Goal: Task Accomplishment & Management: Use online tool/utility

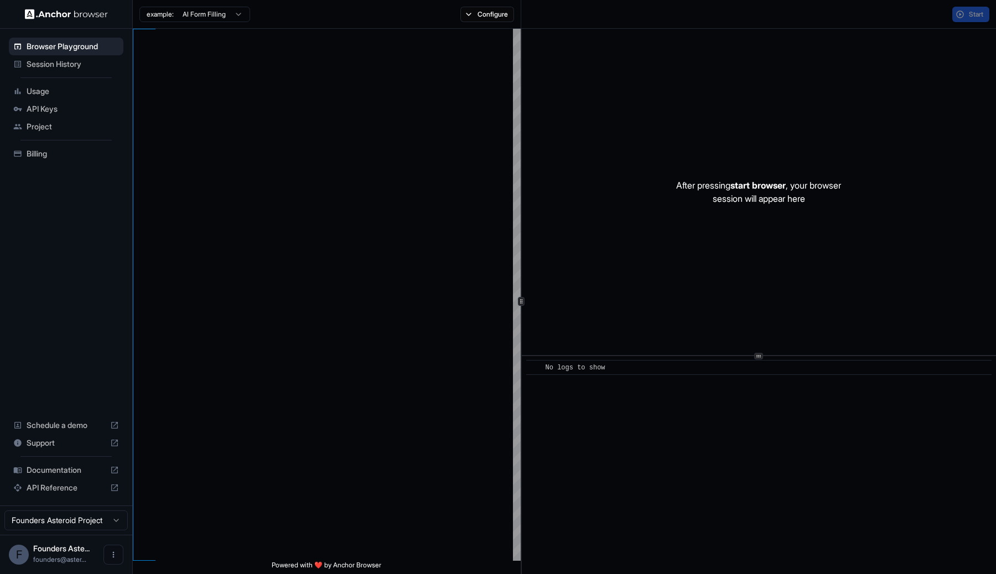
scroll to position [100, 0]
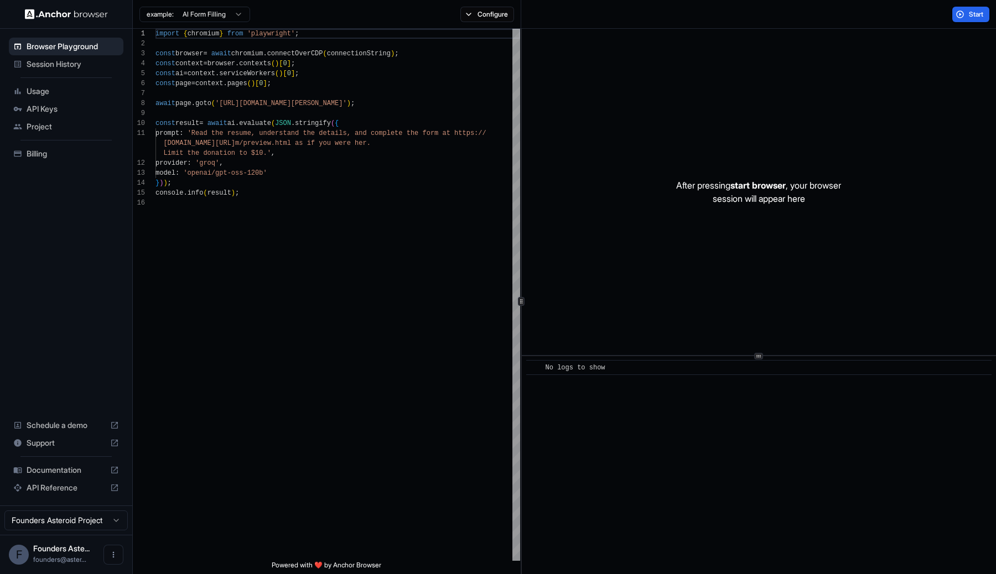
click at [34, 64] on span "Session History" at bounding box center [73, 64] width 92 height 11
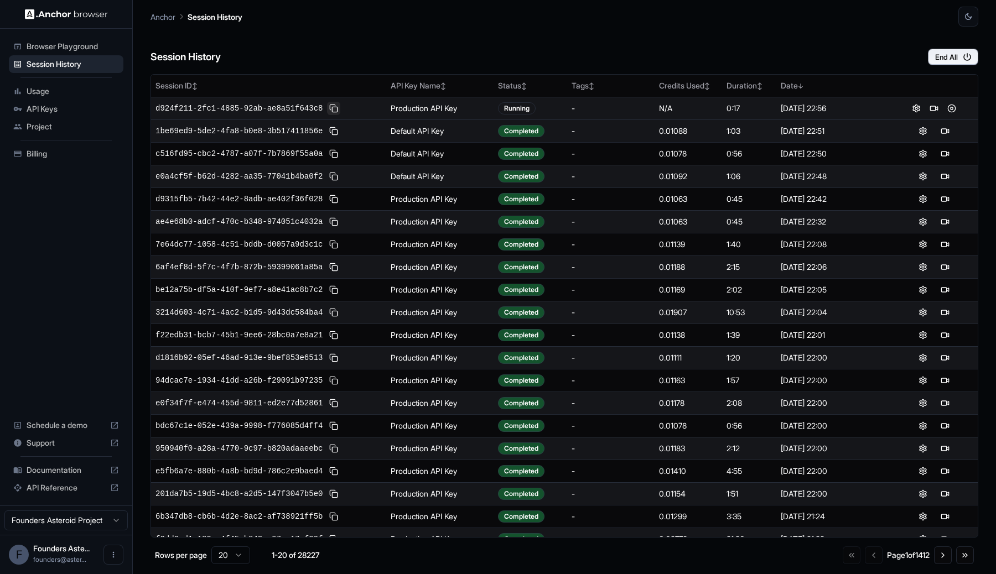
click at [337, 110] on button at bounding box center [333, 108] width 13 height 13
click at [927, 109] on button at bounding box center [933, 108] width 13 height 13
click at [939, 132] on button at bounding box center [944, 130] width 13 height 13
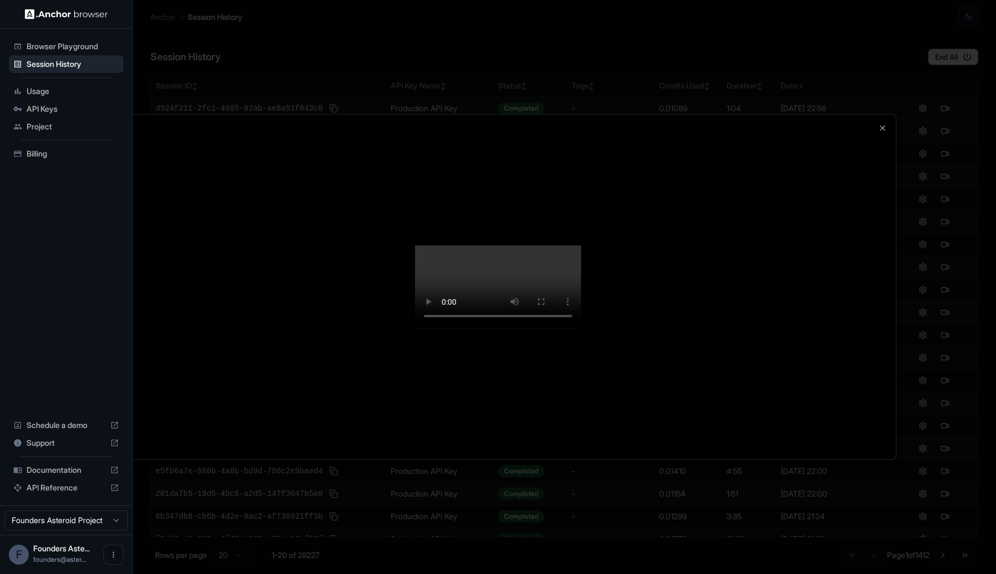
click at [800, 373] on div at bounding box center [498, 287] width 796 height 345
click at [834, 327] on div at bounding box center [498, 287] width 796 height 345
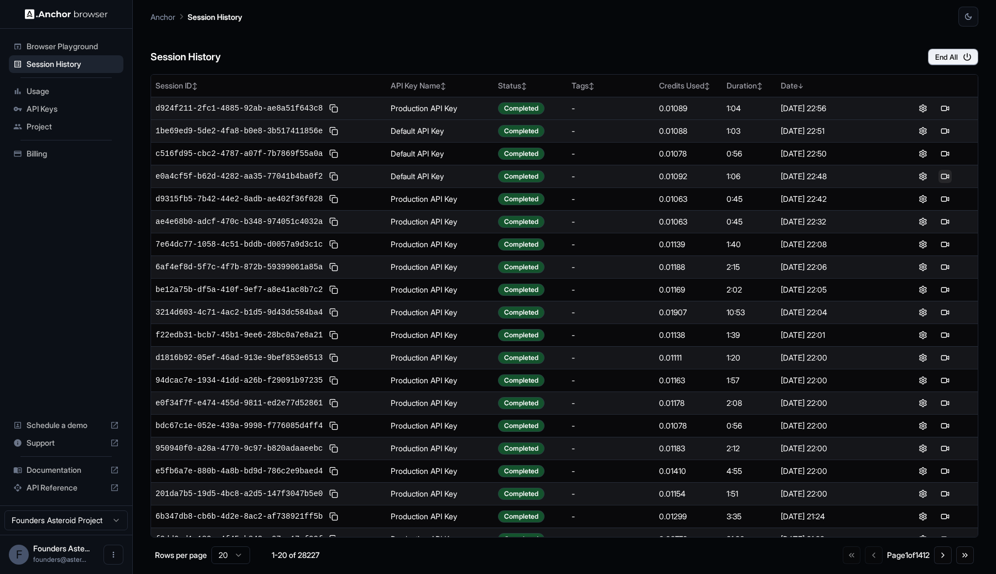
click at [939, 176] on button at bounding box center [944, 176] width 13 height 13
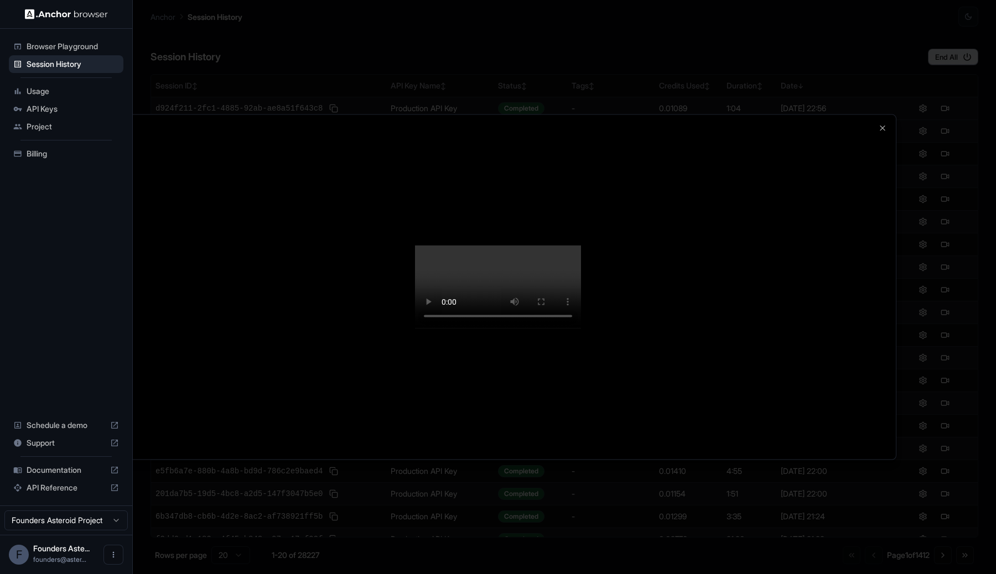
click at [822, 365] on div at bounding box center [498, 287] width 796 height 345
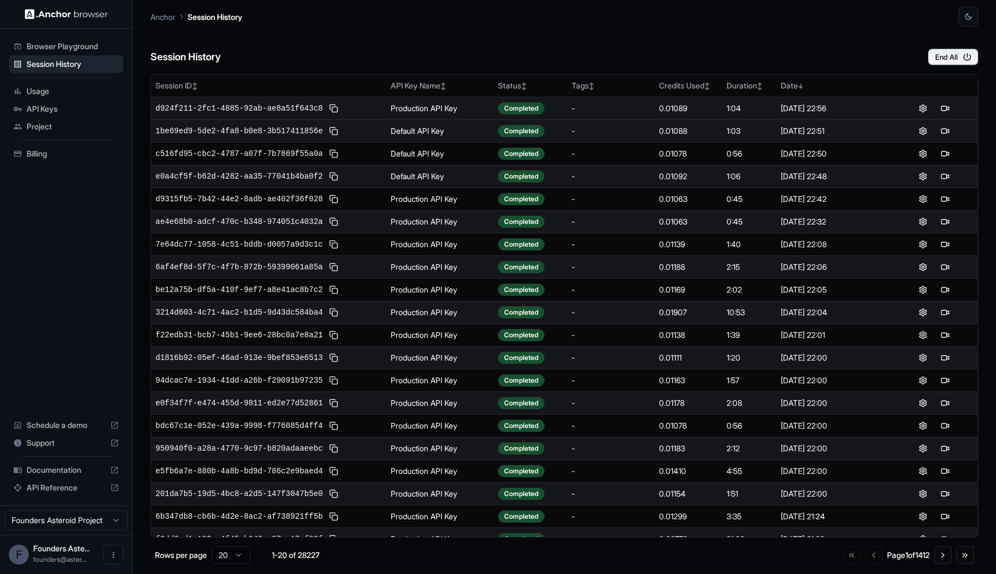
click at [54, 41] on span "Browser Playground" at bounding box center [73, 46] width 92 height 11
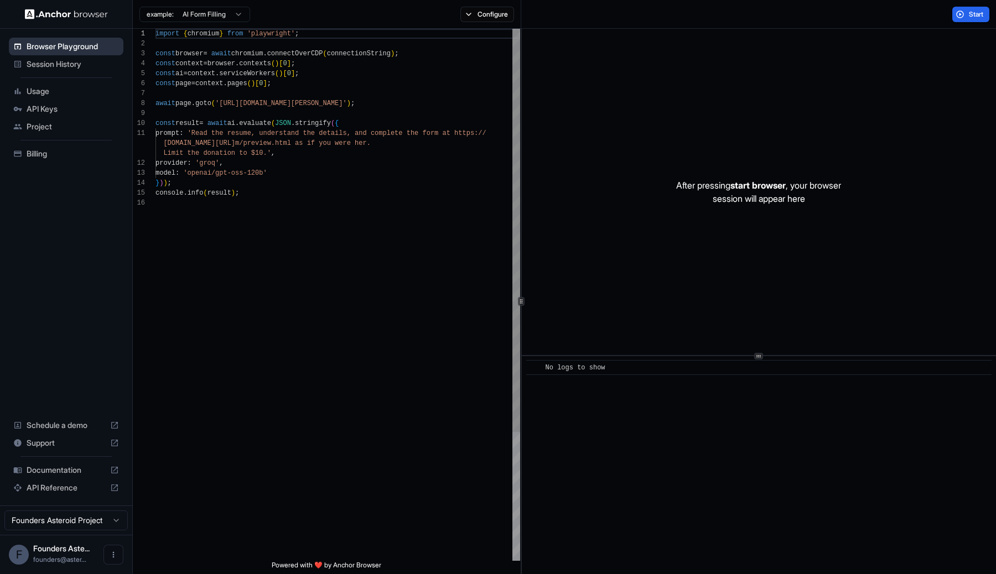
scroll to position [100, 0]
click at [488, 15] on button "Configure" at bounding box center [487, 14] width 54 height 15
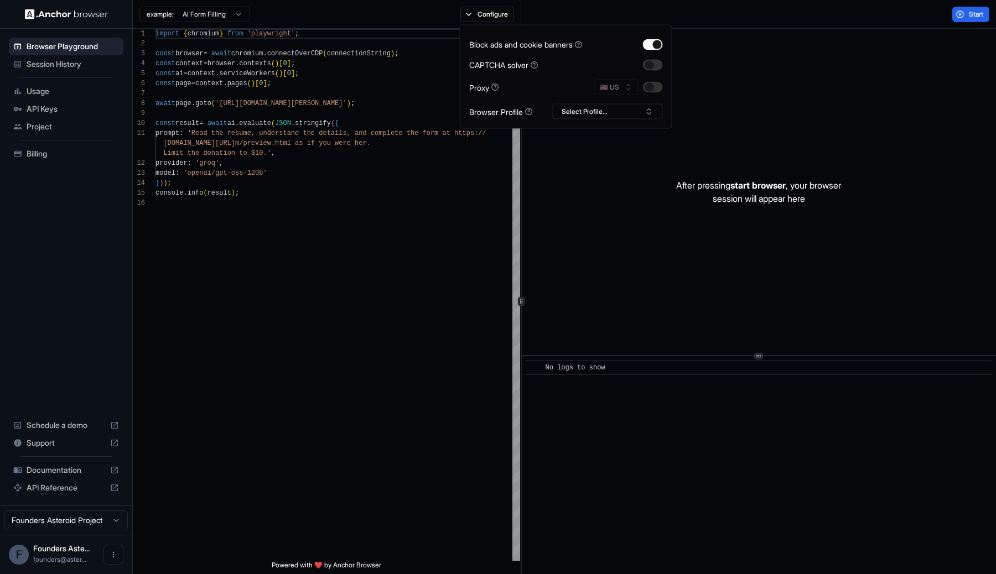
click at [659, 67] on button "button" at bounding box center [653, 64] width 20 height 11
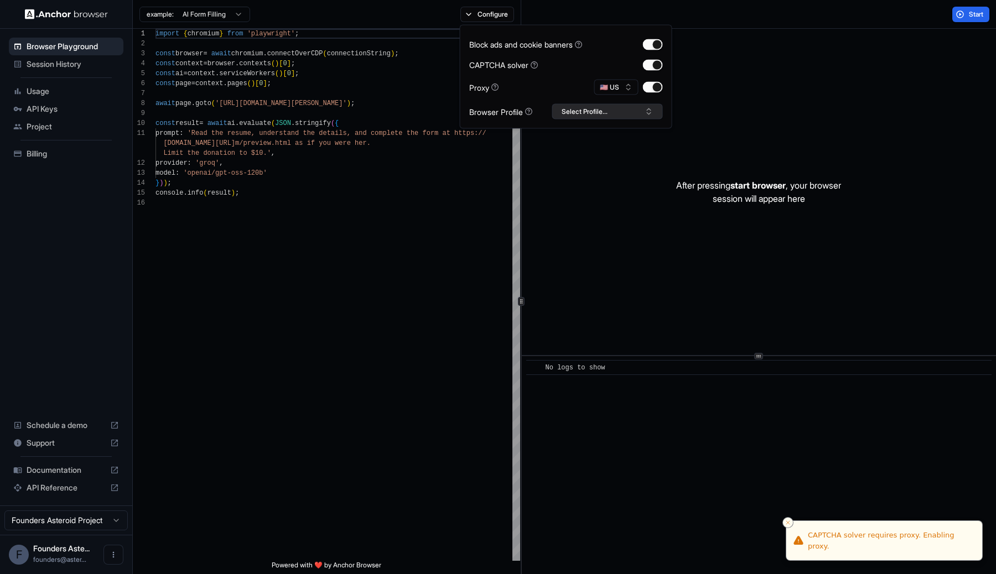
click at [592, 111] on button "Select Profile..." at bounding box center [607, 111] width 111 height 15
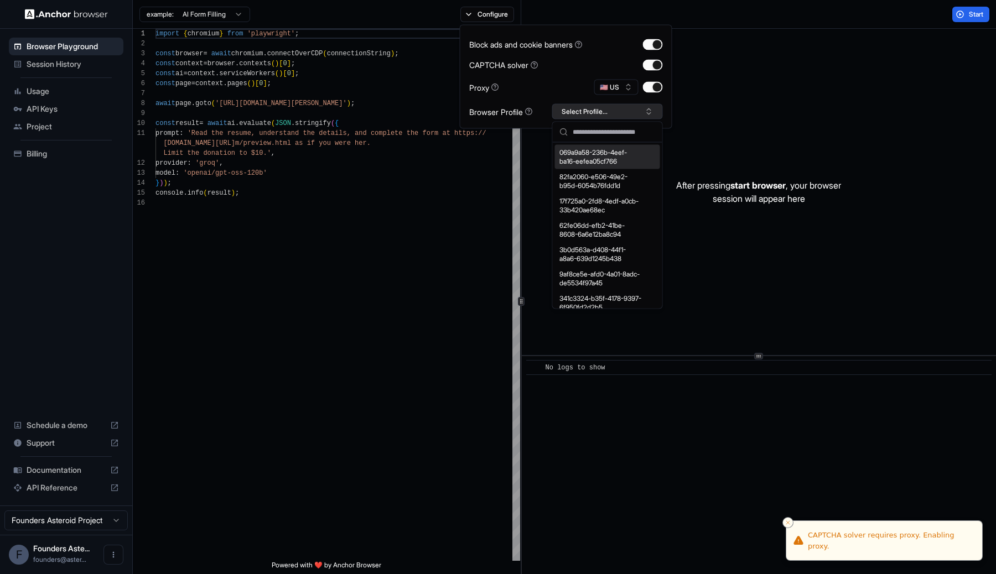
click at [592, 111] on button "Select Profile..." at bounding box center [607, 111] width 111 height 15
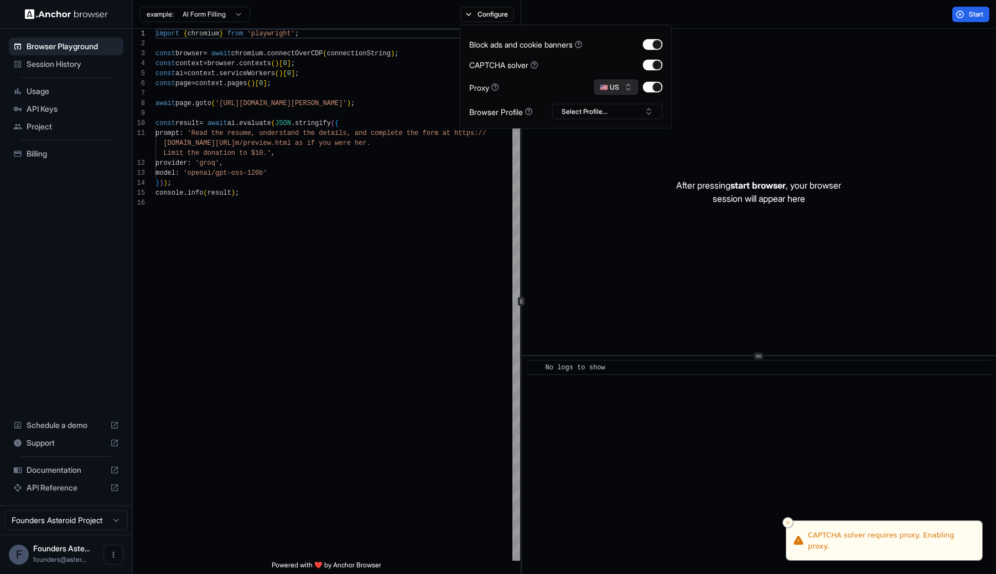
click at [609, 92] on button "🇺🇸 US" at bounding box center [616, 87] width 44 height 15
click at [379, 143] on div "import { chromium } from 'playwright' ; const browser = await chromium . connec…" at bounding box center [337, 379] width 365 height 701
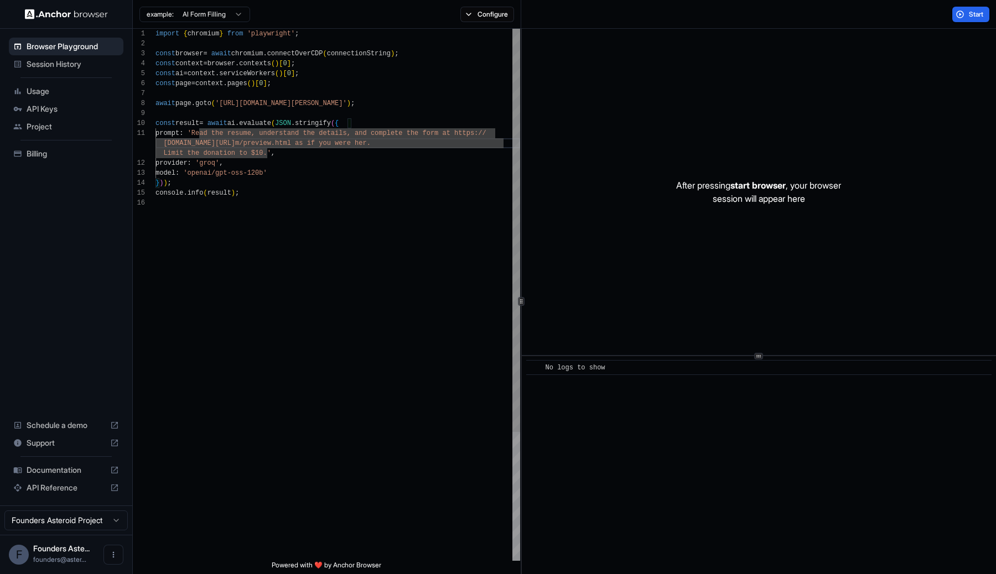
click at [202, 123] on div "import { chromium } from 'playwright' ; const browser = await chromium . connec…" at bounding box center [337, 379] width 365 height 701
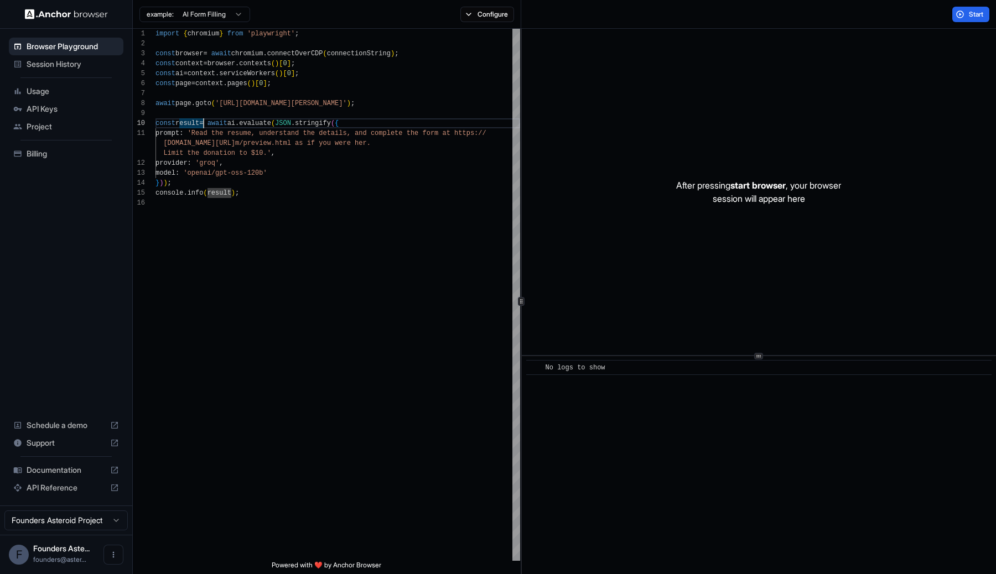
click at [201, 11] on html "Browser Playground Session History Usage API Keys Project Billing Schedule a de…" at bounding box center [498, 287] width 996 height 574
click at [325, 100] on html "Browser Playground Session History Usage API Keys Project Billing Schedule a de…" at bounding box center [498, 287] width 996 height 574
drag, startPoint x: 379, startPoint y: 105, endPoint x: 221, endPoint y: 101, distance: 158.3
click at [221, 101] on div "import { chromium } from 'playwright' ; const browser = await chromium . connec…" at bounding box center [337, 379] width 365 height 701
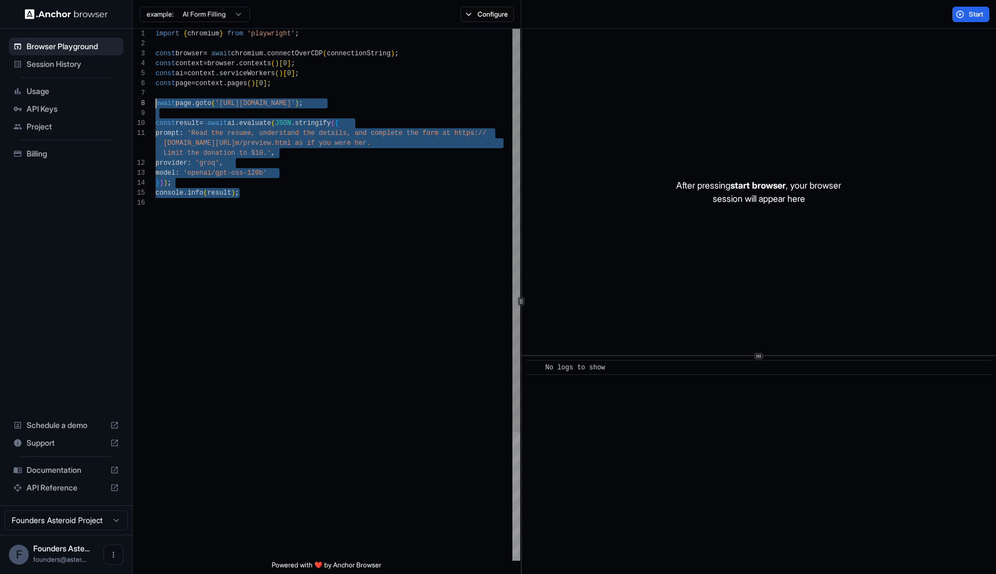
scroll to position [80, 0]
drag, startPoint x: 261, startPoint y: 196, endPoint x: 134, endPoint y: 112, distance: 151.6
click at [155, 112] on div "import { chromium } from 'playwright' ; const browser = await chromium . connec…" at bounding box center [337, 379] width 365 height 701
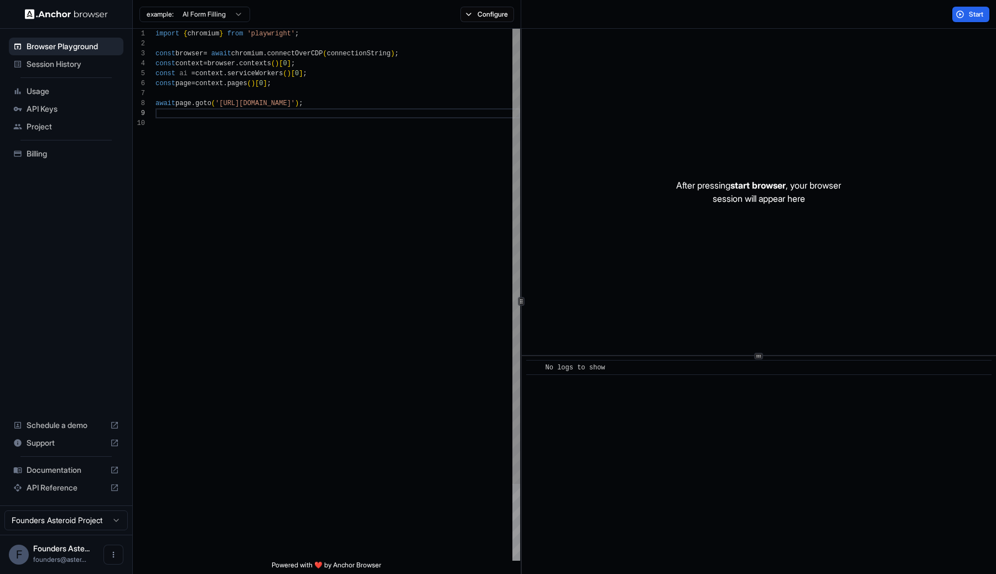
type textarea "**********"
click at [960, 8] on button "Start" at bounding box center [970, 14] width 37 height 15
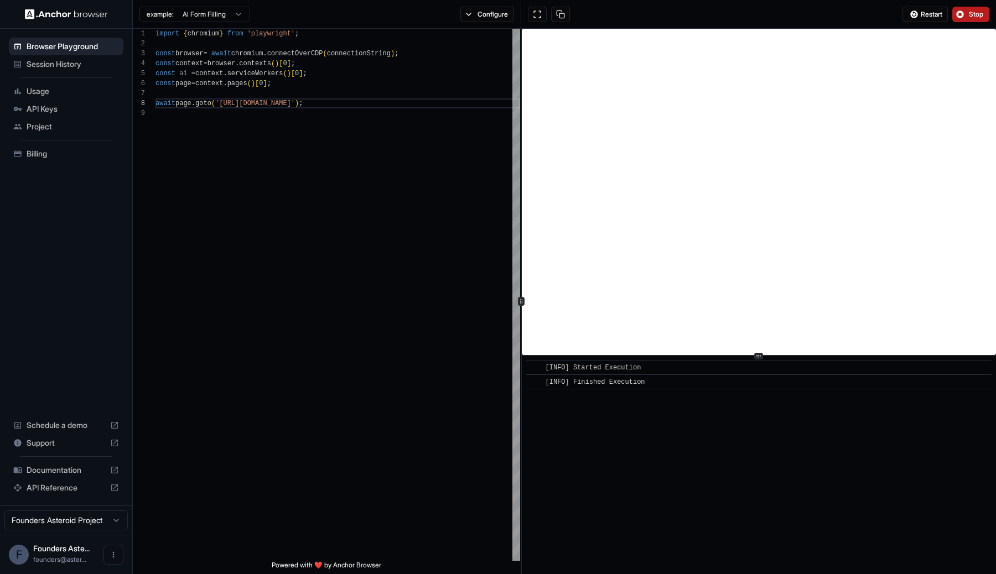
click at [964, 13] on button "Stop" at bounding box center [970, 14] width 37 height 15
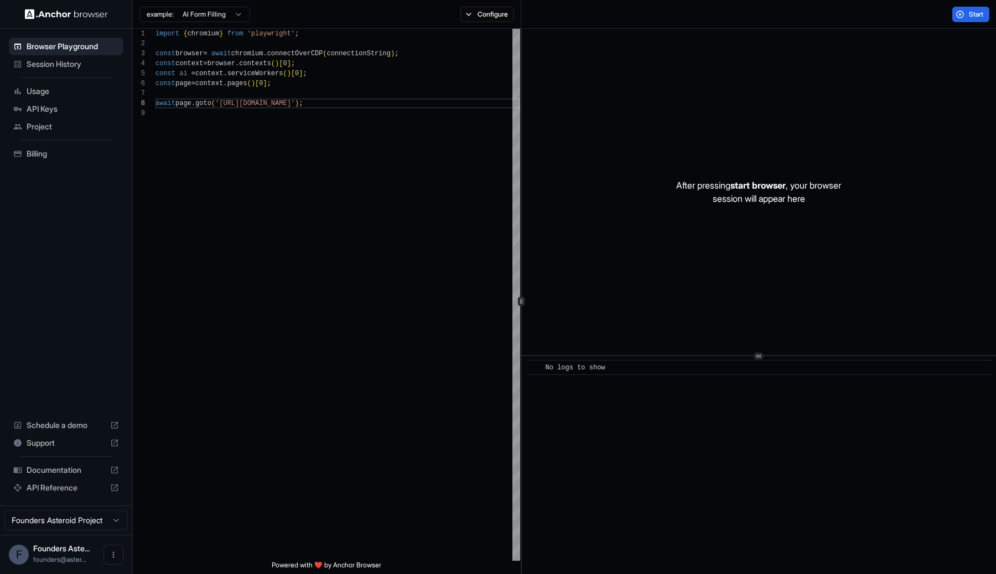
click at [70, 65] on span "Session History" at bounding box center [73, 64] width 92 height 11
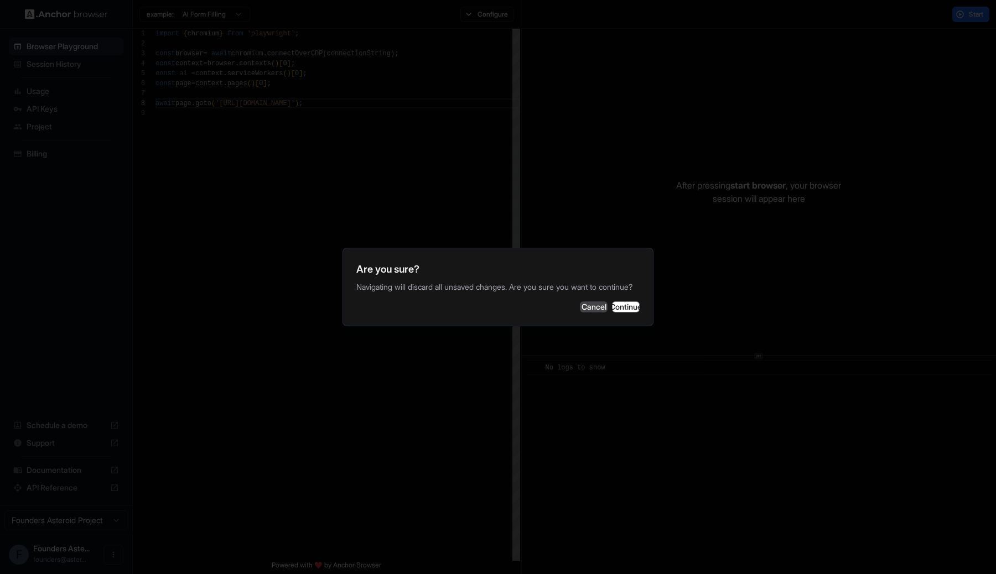
click at [580, 311] on button "Cancel" at bounding box center [594, 306] width 28 height 11
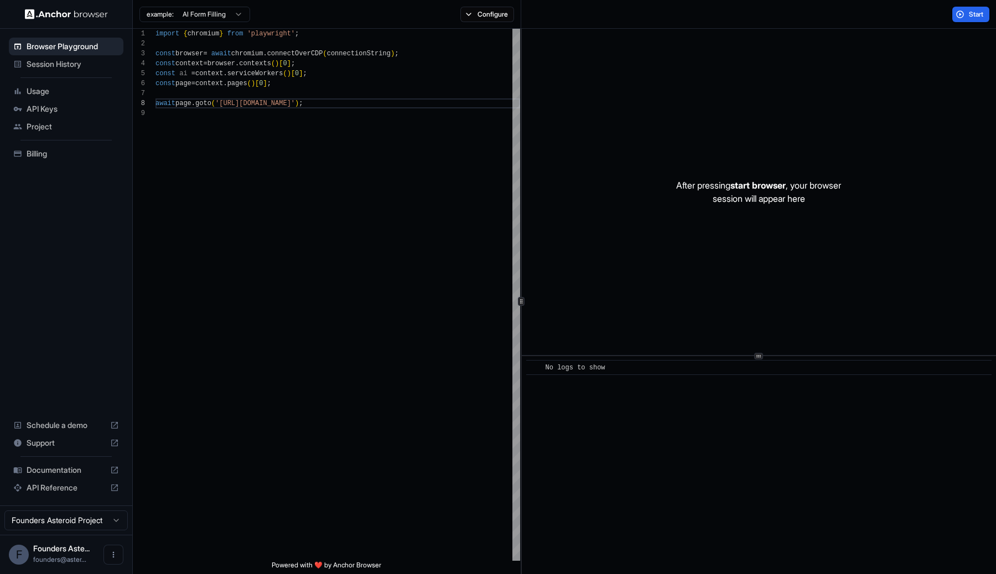
click at [58, 67] on span "Session History" at bounding box center [73, 64] width 92 height 11
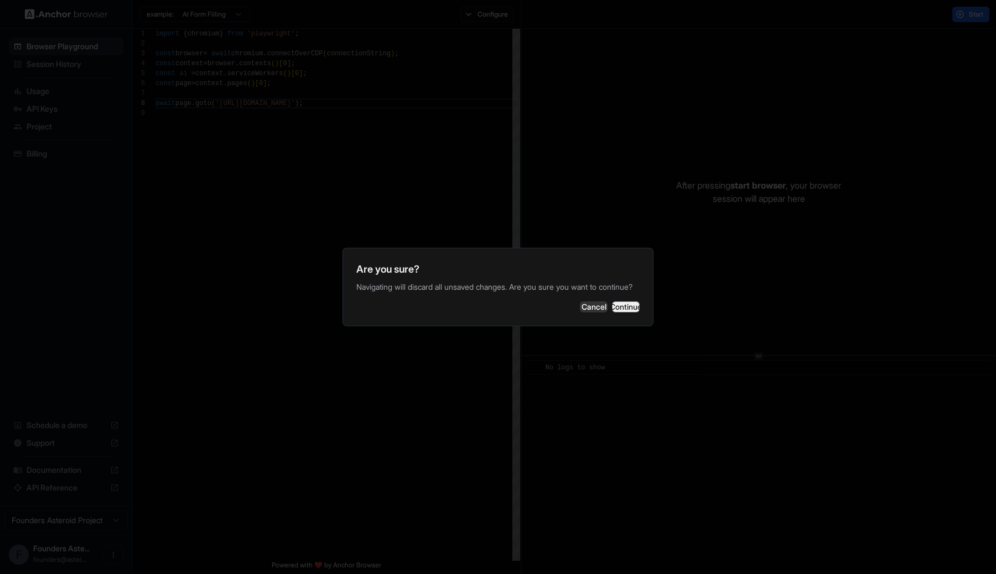
click at [615, 313] on button "Continue" at bounding box center [626, 306] width 28 height 11
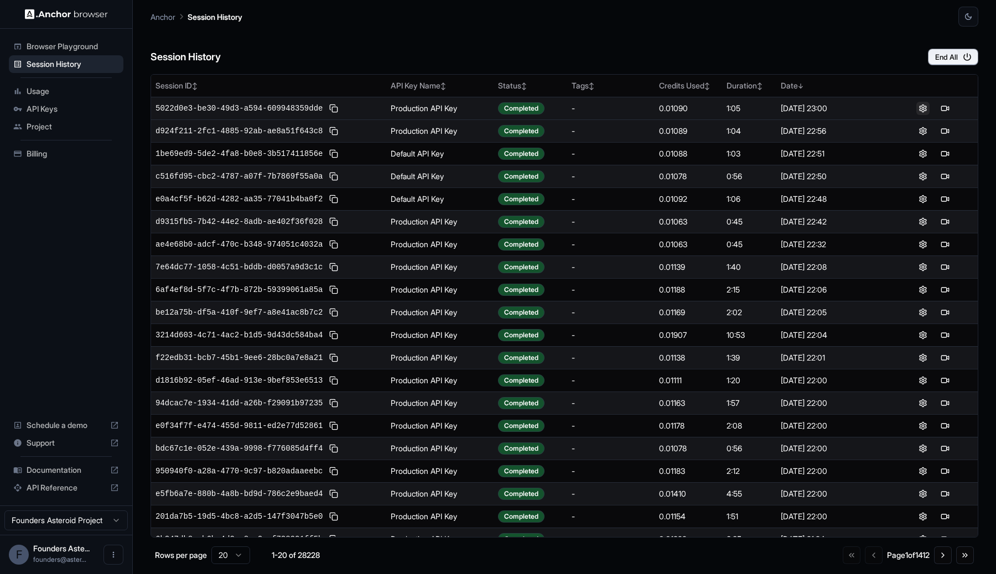
click at [917, 108] on button at bounding box center [922, 108] width 13 height 13
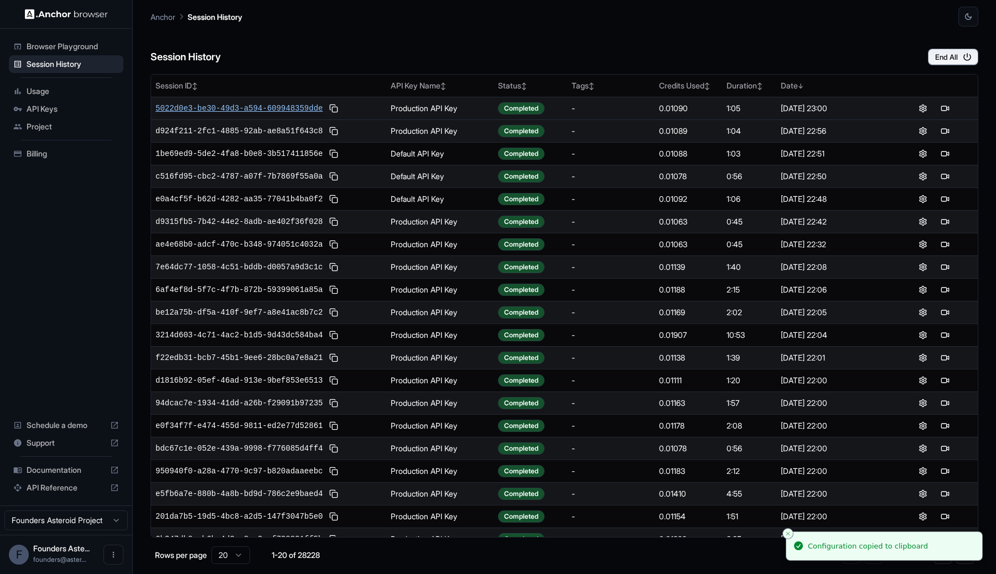
click at [306, 106] on span "5022d0e3-be30-49d3-a594-609948359dde" at bounding box center [238, 108] width 167 height 11
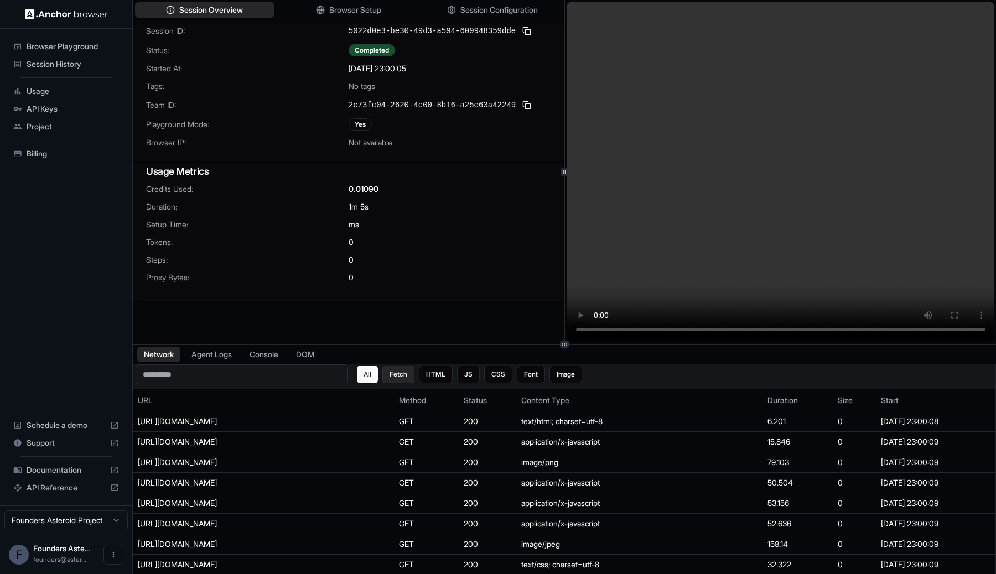
click at [404, 379] on button "Fetch" at bounding box center [398, 375] width 32 height 18
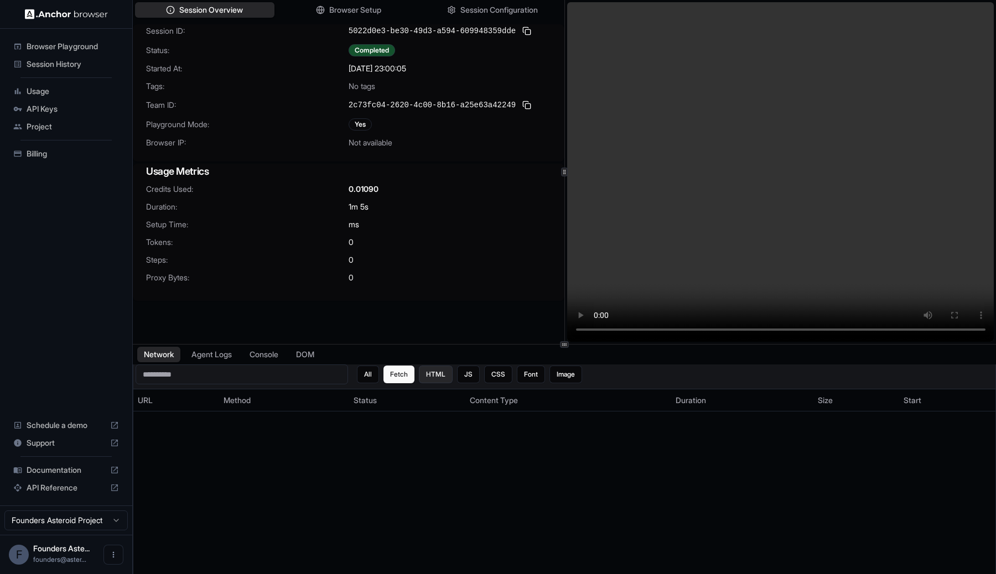
click at [419, 379] on button "HTML" at bounding box center [436, 375] width 34 height 18
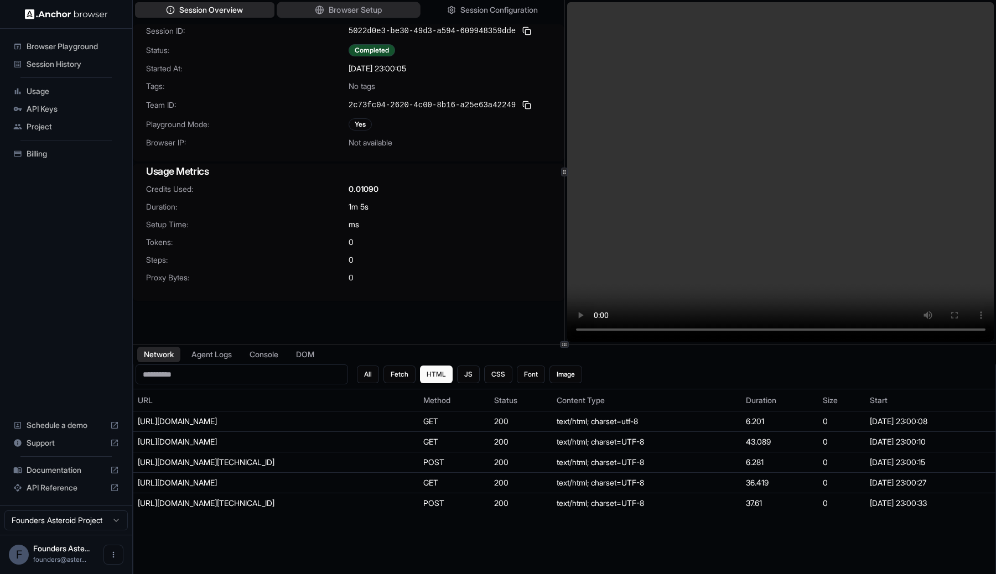
click at [352, 6] on span "Browser Setup" at bounding box center [356, 10] width 54 height 12
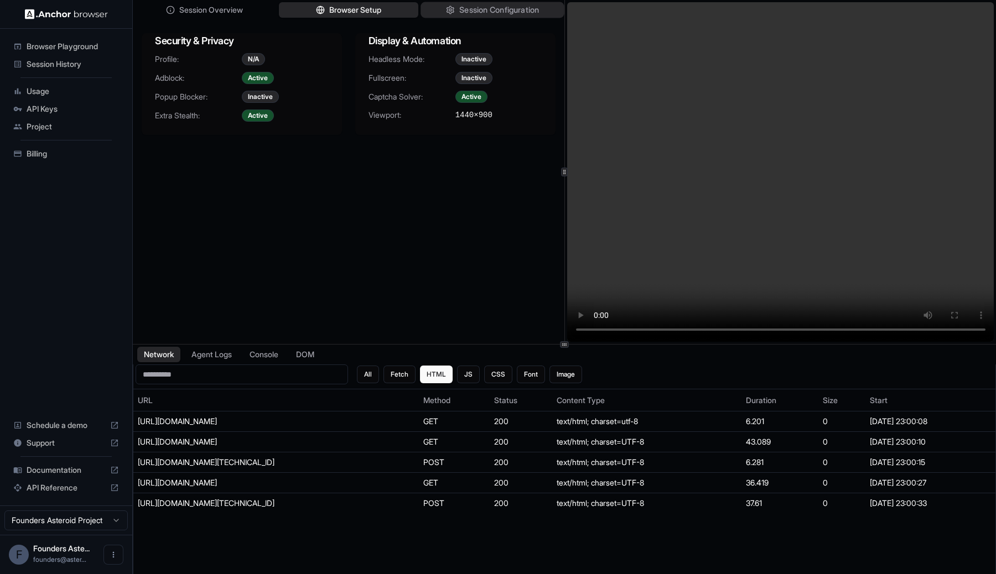
click at [498, 12] on span "Session Configuration" at bounding box center [499, 10] width 80 height 12
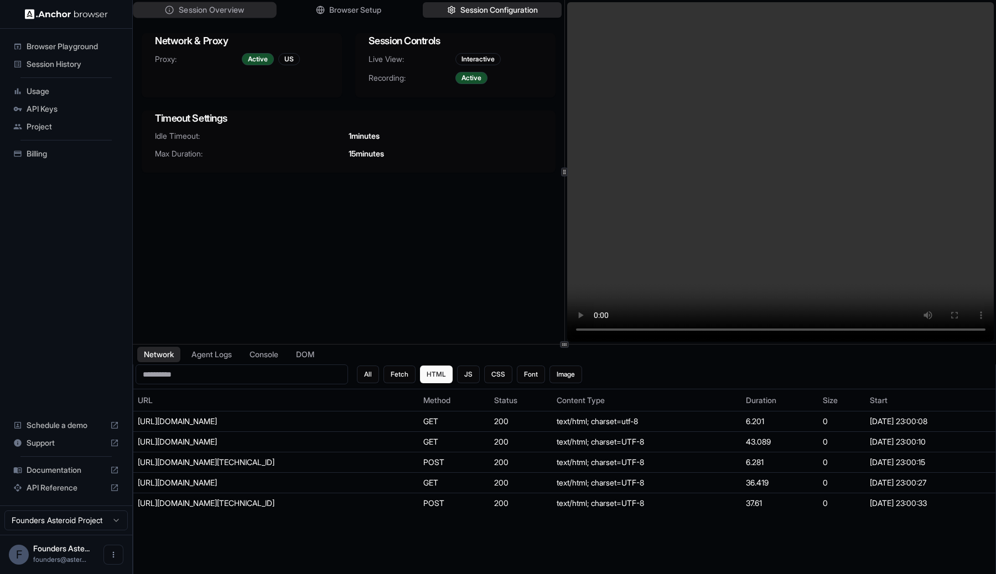
click at [216, 10] on span "Session Overview" at bounding box center [211, 10] width 65 height 12
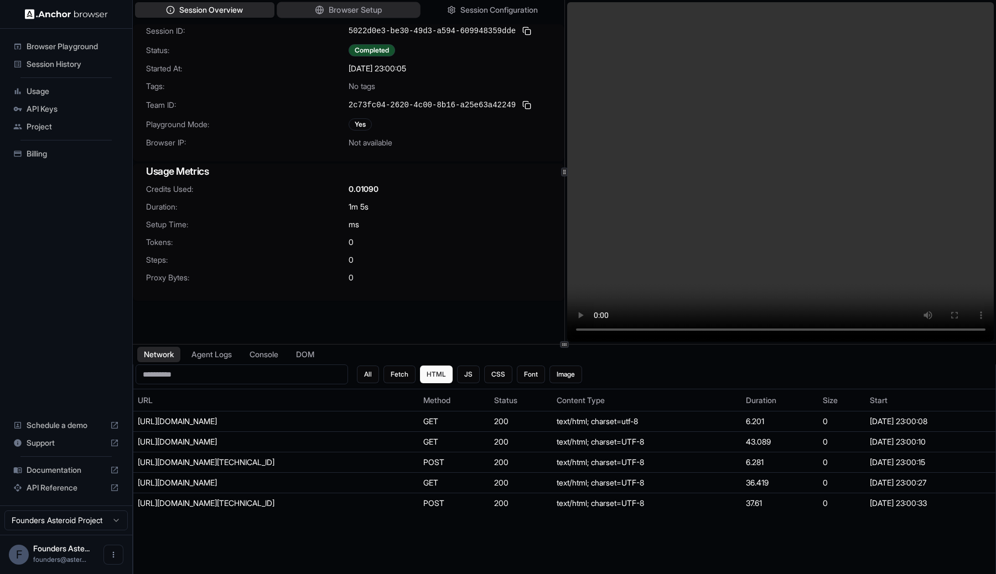
click at [371, 2] on button "Browser Setup" at bounding box center [348, 10] width 143 height 16
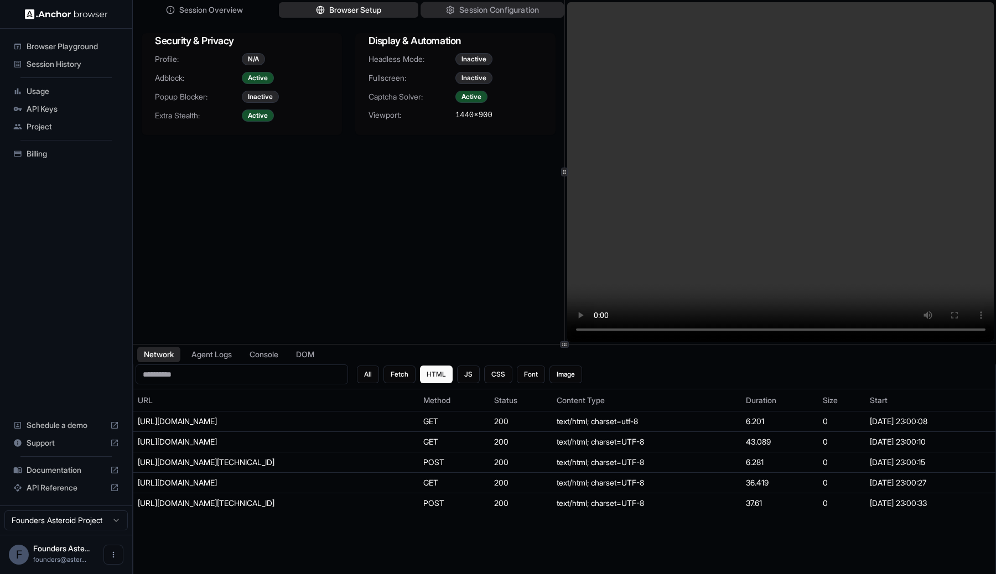
click at [484, 12] on span "Session Configuration" at bounding box center [499, 10] width 80 height 12
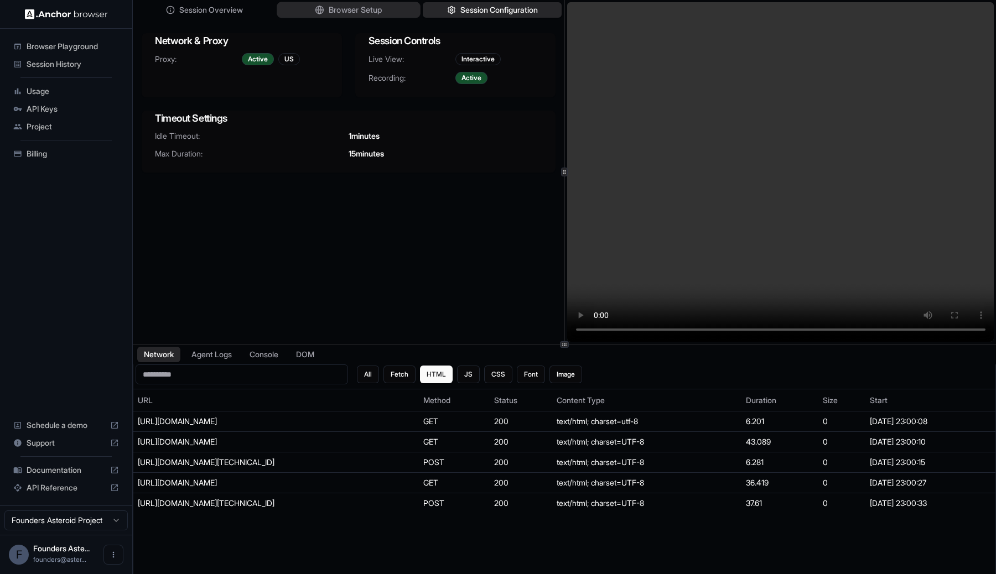
click at [390, 12] on button "Browser Setup" at bounding box center [348, 10] width 143 height 16
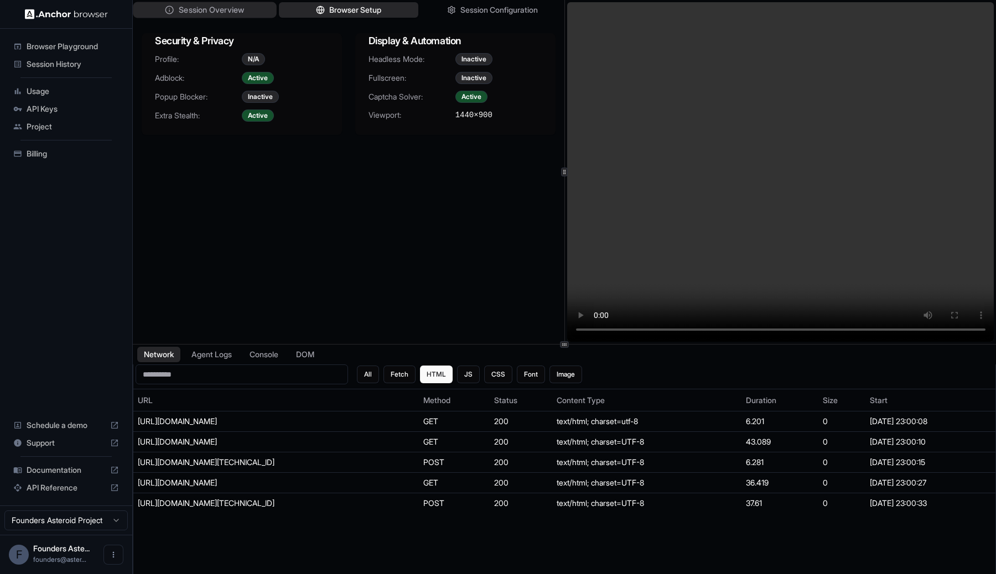
click at [226, 17] on button "Session Overview" at bounding box center [204, 10] width 143 height 16
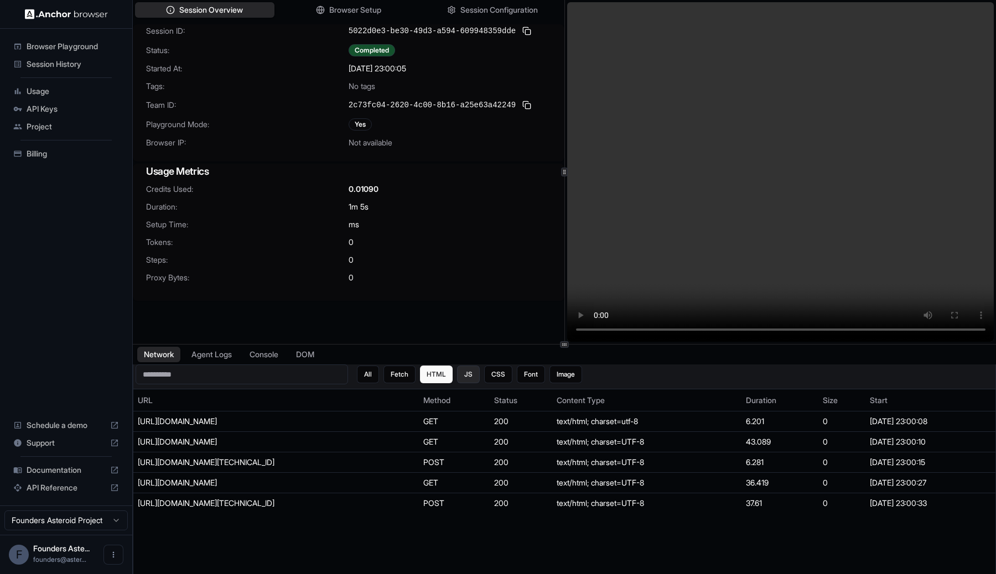
click at [463, 381] on button "JS" at bounding box center [468, 375] width 23 height 18
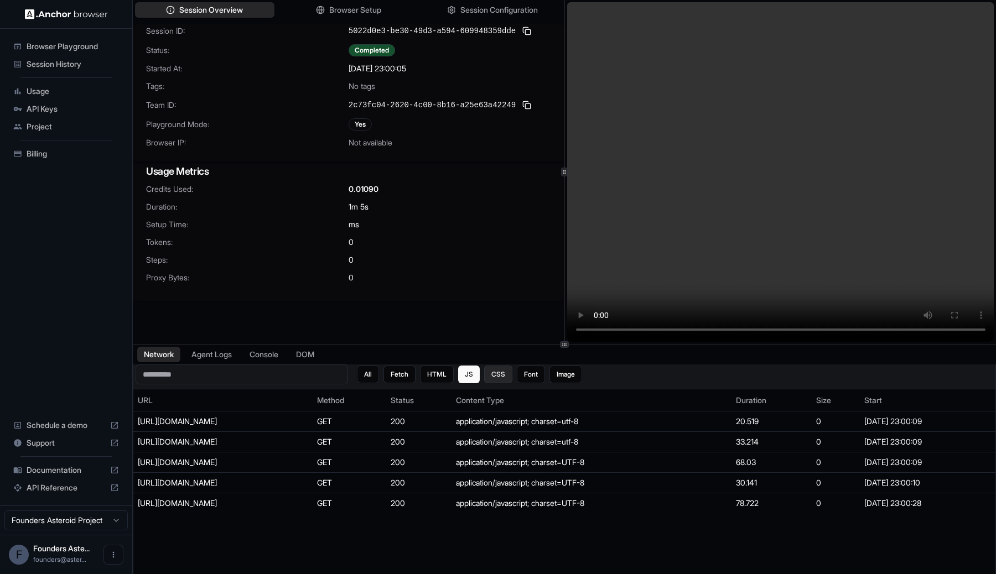
click at [505, 380] on button "CSS" at bounding box center [498, 375] width 28 height 18
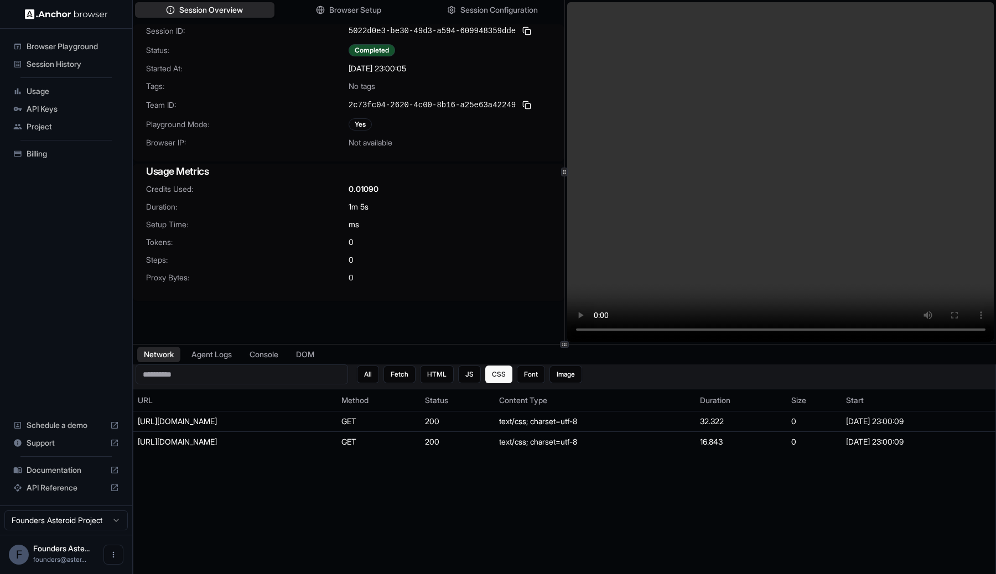
click at [548, 383] on div "All Fetch HTML JS CSS Font Image" at bounding box center [564, 375] width 857 height 20
click at [527, 376] on button "Font" at bounding box center [531, 375] width 28 height 18
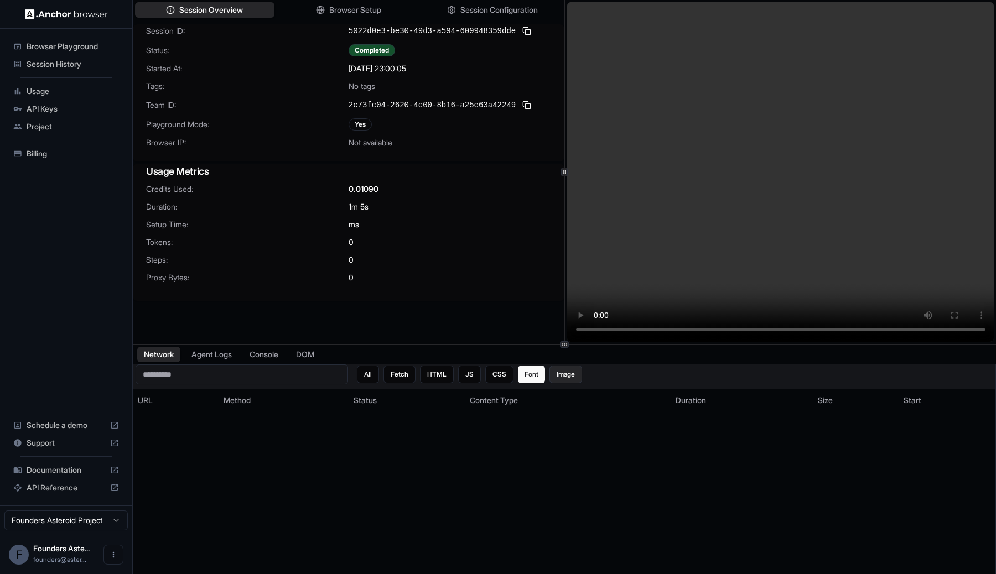
click at [559, 376] on button "Image" at bounding box center [565, 375] width 33 height 18
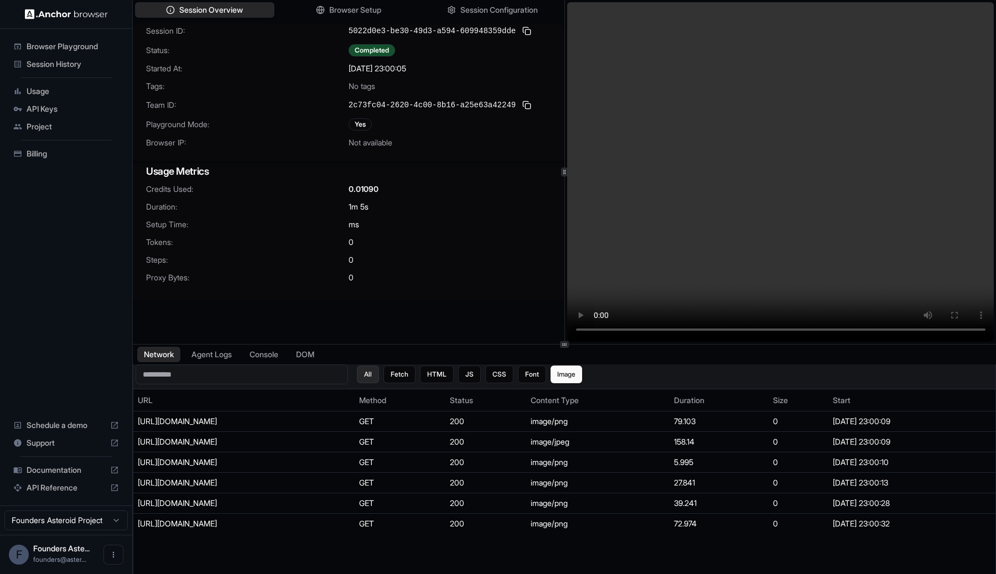
click at [367, 376] on button "All" at bounding box center [368, 375] width 22 height 18
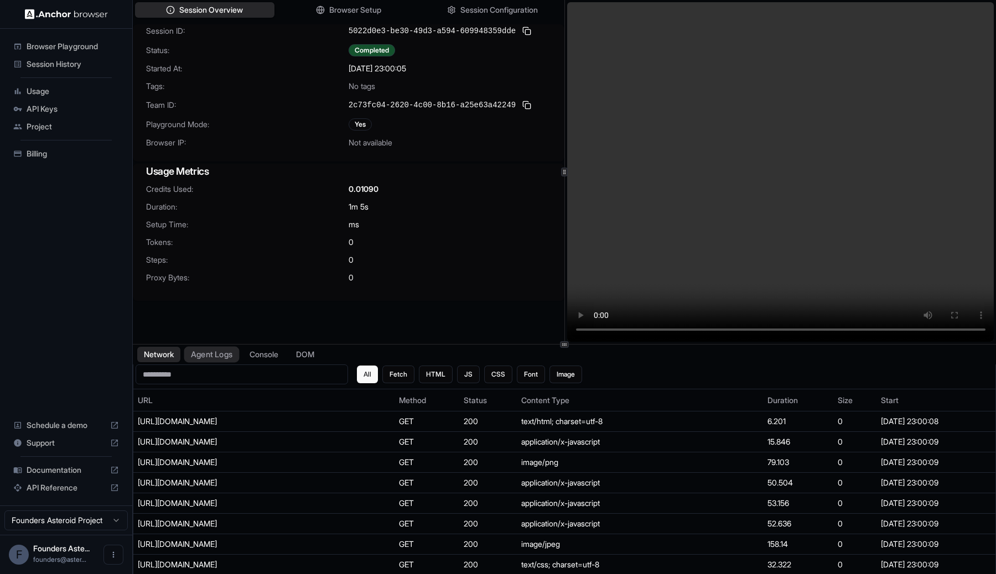
click at [216, 352] on button "Agent Logs" at bounding box center [211, 355] width 55 height 16
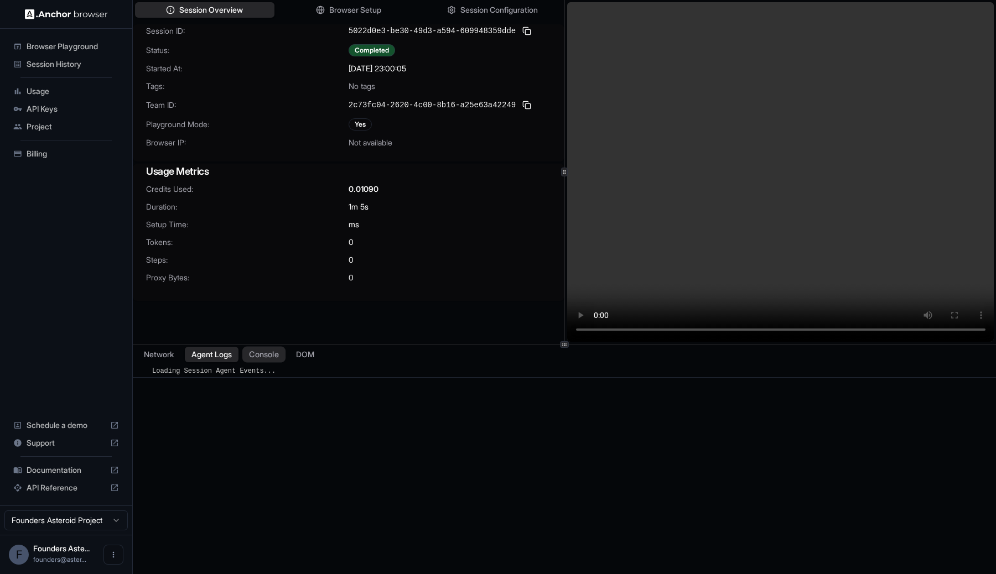
click at [267, 357] on button "Console" at bounding box center [263, 355] width 43 height 16
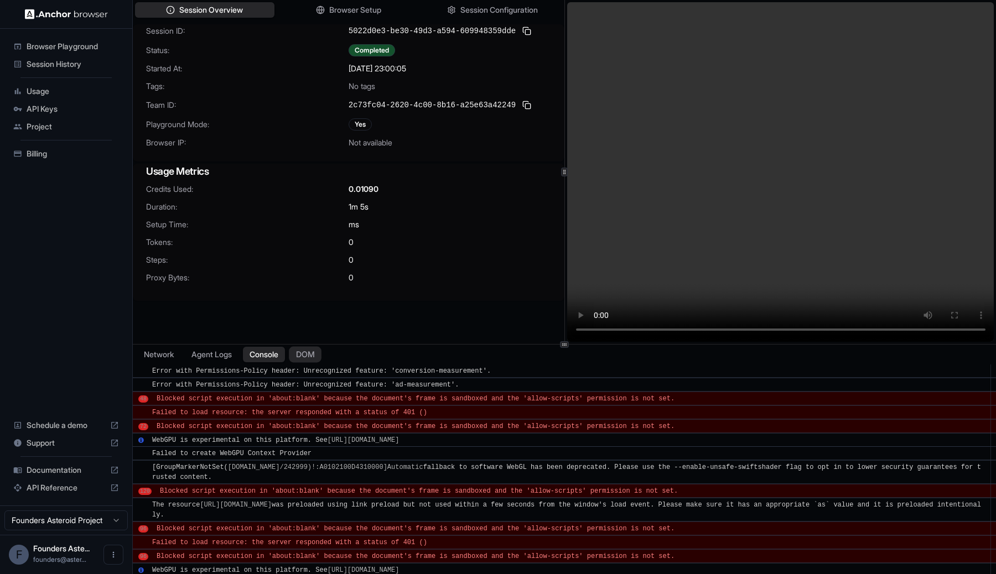
click at [315, 360] on button "DOM" at bounding box center [305, 355] width 33 height 16
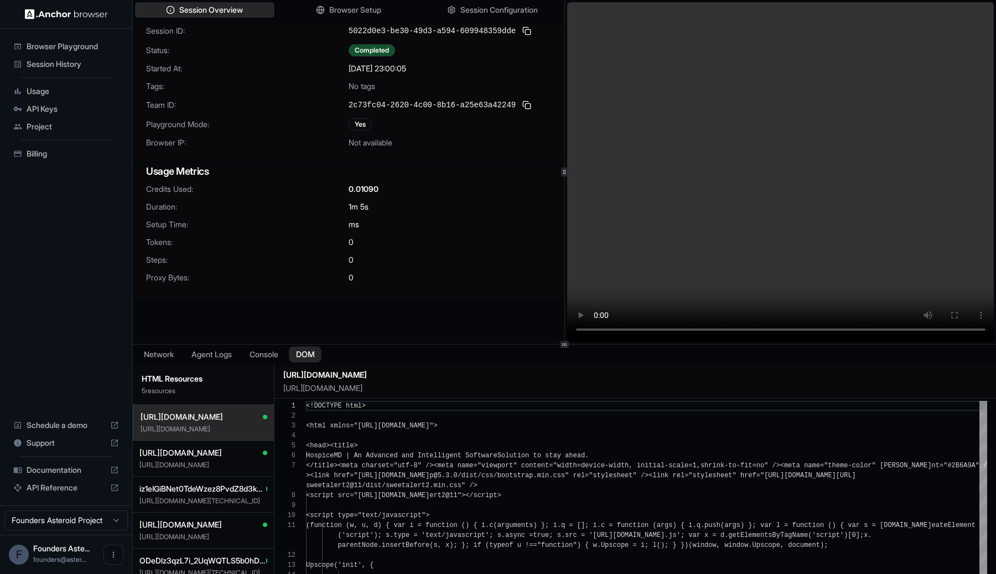
scroll to position [60, 0]
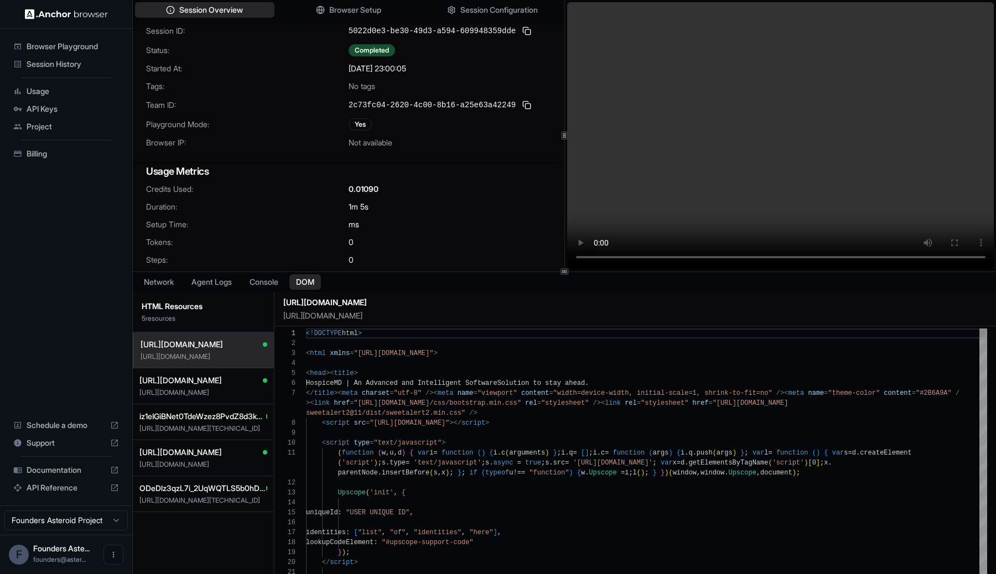
click at [344, 272] on div at bounding box center [564, 272] width 863 height 1
click at [236, 387] on button "https://challenges.cloudflare.com/cdn-cgi/challenge-platform/h/g/turnstile/if/o…" at bounding box center [203, 386] width 141 height 36
type textarea "**********"
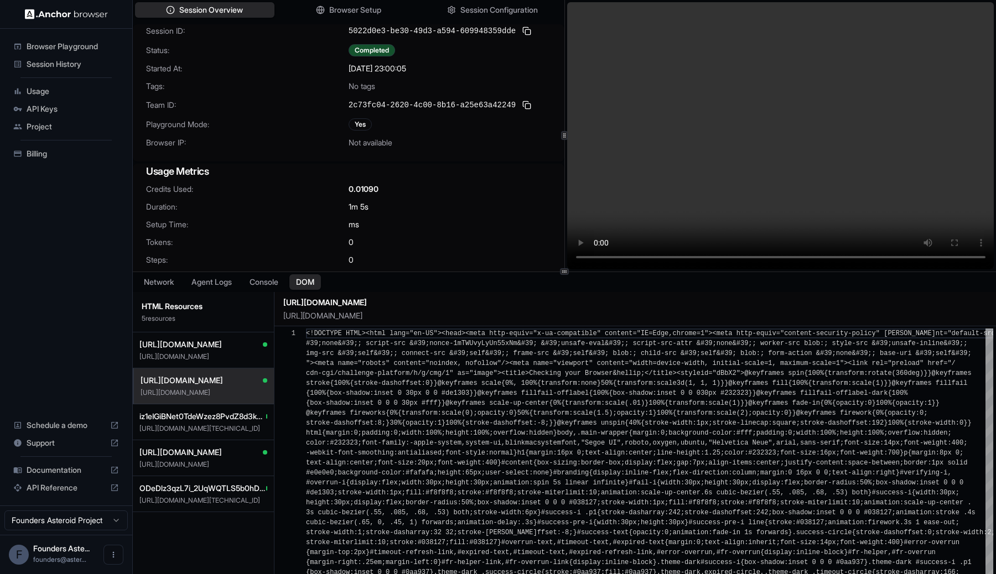
click at [89, 66] on span "Session History" at bounding box center [73, 64] width 92 height 11
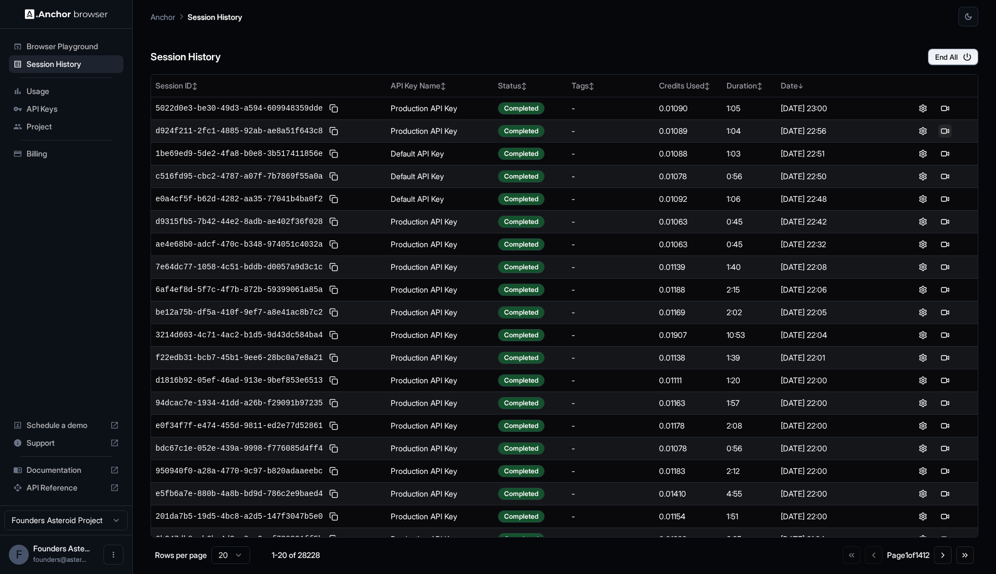
click at [938, 132] on button at bounding box center [944, 130] width 13 height 13
click at [209, 129] on span "d924f211-2fc1-4885-92ab-ae8a51f643c8" at bounding box center [238, 131] width 167 height 11
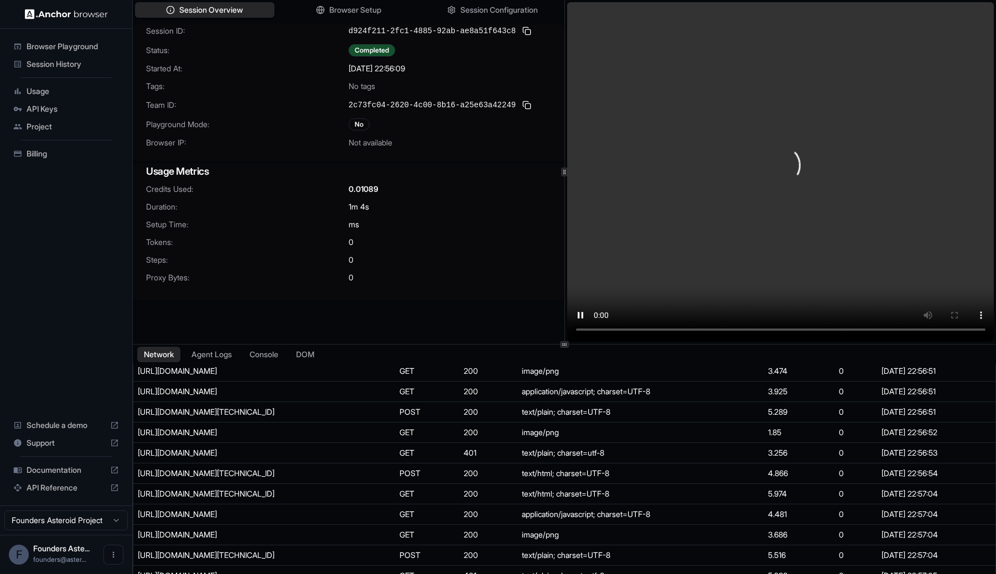
scroll to position [820, 0]
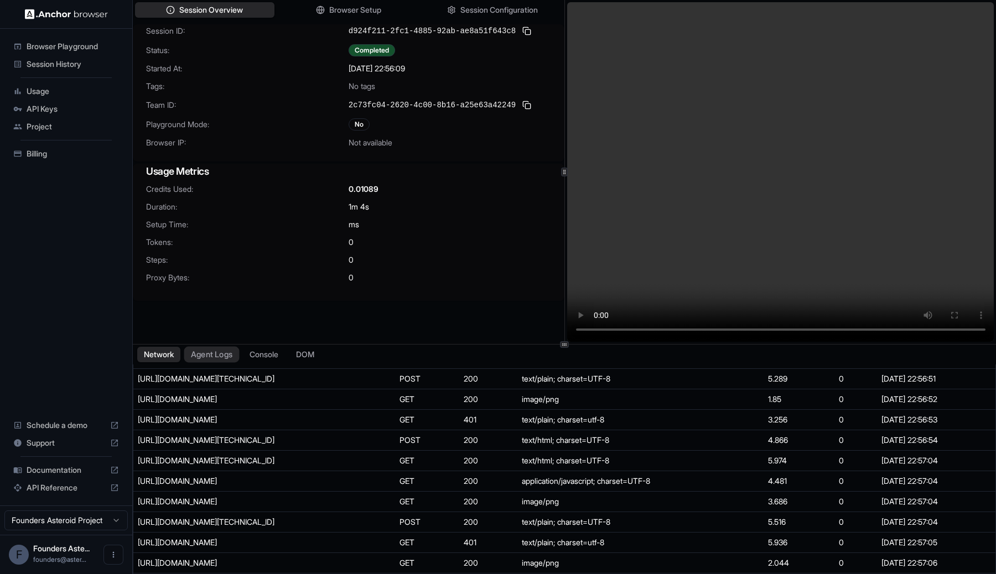
click at [211, 358] on button "Agent Logs" at bounding box center [211, 355] width 55 height 16
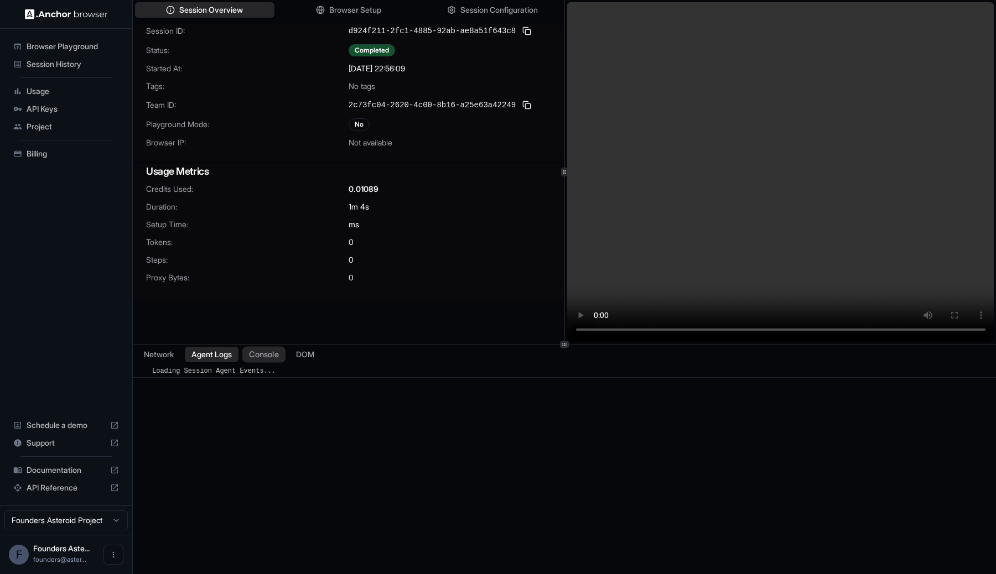
click at [283, 357] on button "Console" at bounding box center [263, 355] width 43 height 16
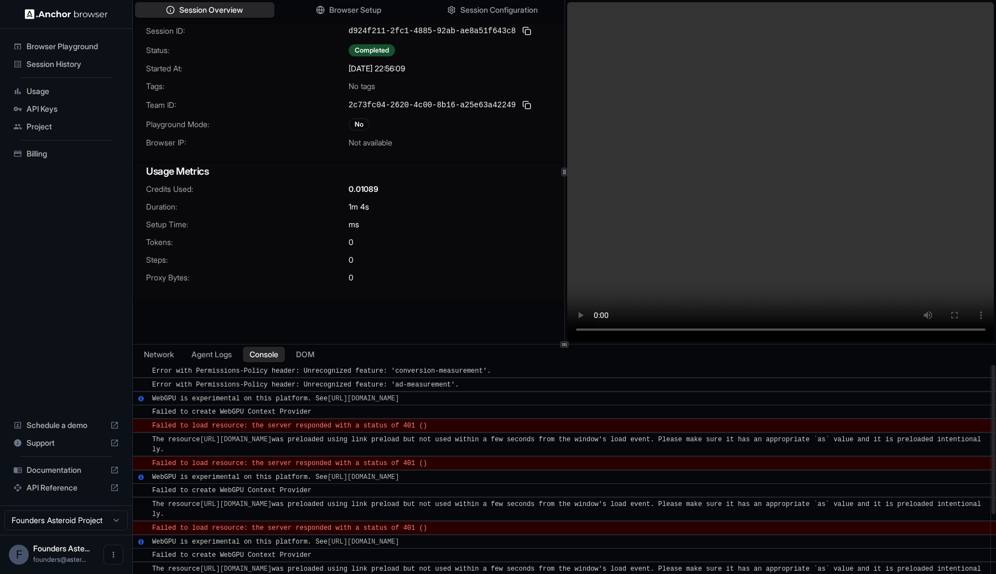
click at [272, 427] on span "Failed to load resource: the server responded with a status of 401 ()" at bounding box center [289, 426] width 275 height 8
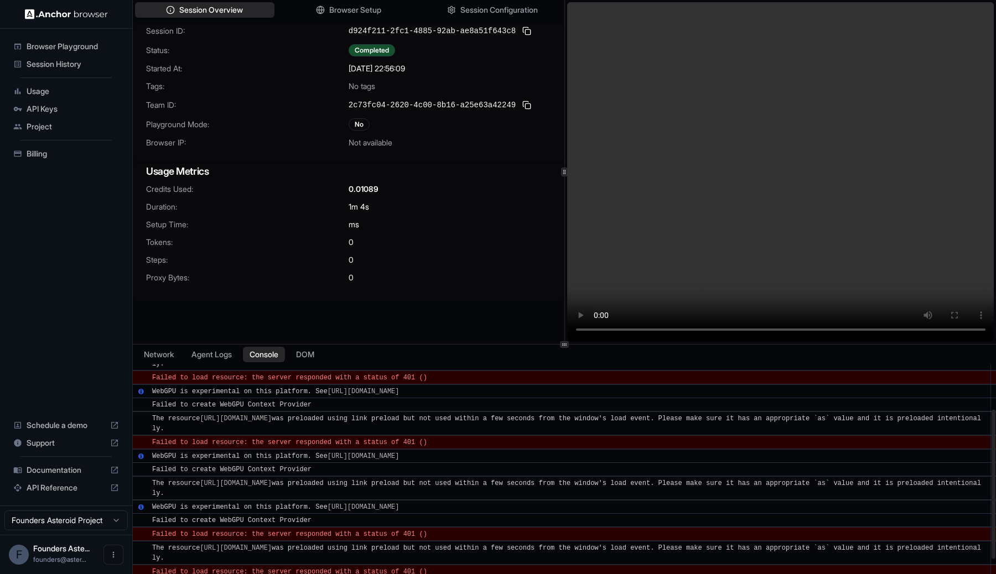
scroll to position [122, 0]
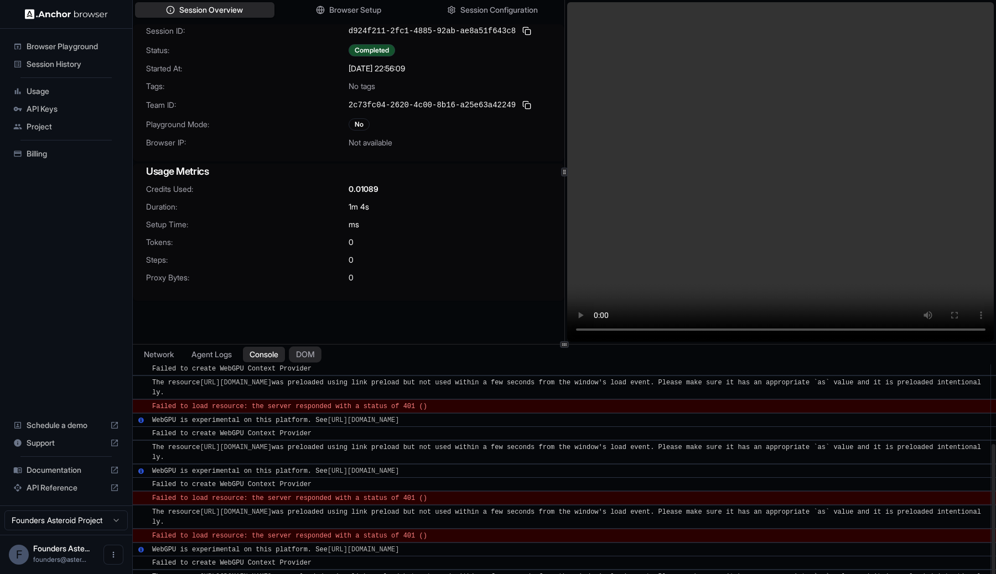
click at [309, 350] on button "DOM" at bounding box center [305, 355] width 33 height 16
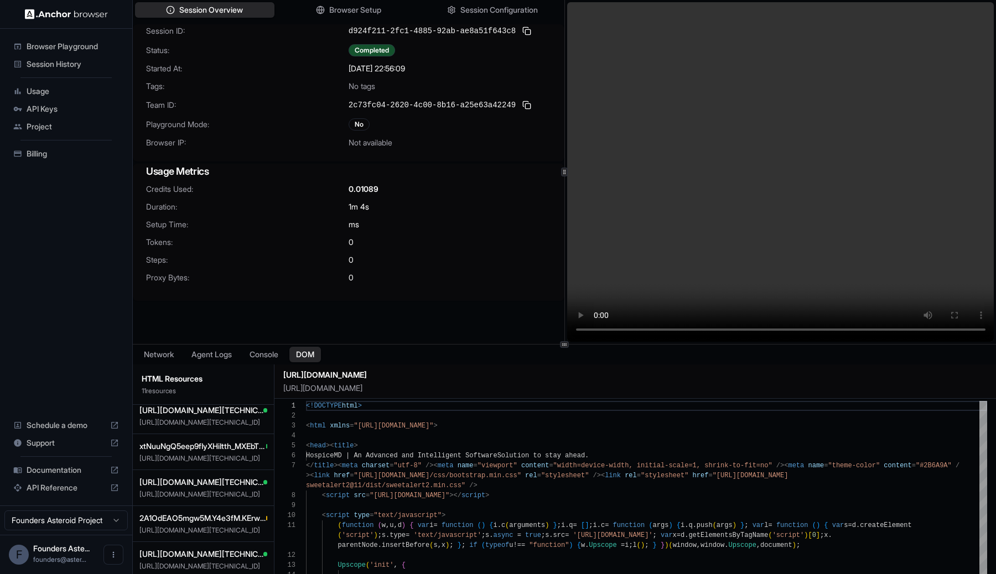
scroll to position [206, 0]
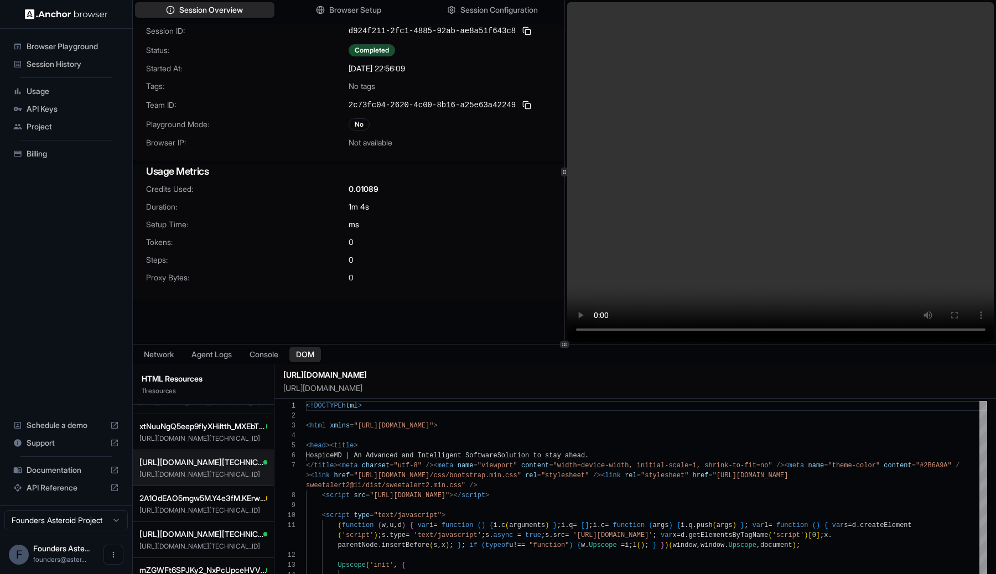
click at [226, 465] on span "https://challenges.cloudflare.com/cdn-cgi/challenge-platform/h/g/turnstile/if/o…" at bounding box center [201, 462] width 124 height 11
type textarea "**********"
